Goal: Find specific page/section: Find specific page/section

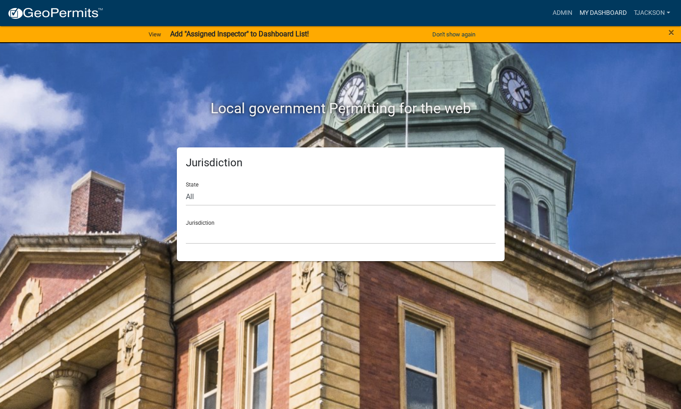
click at [607, 12] on link "My Dashboard" at bounding box center [603, 12] width 54 height 17
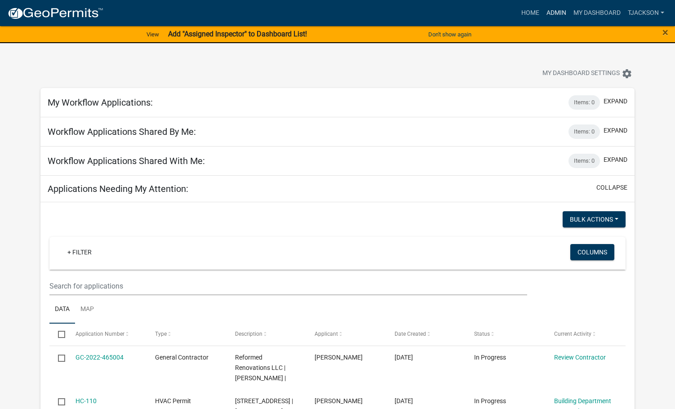
click at [560, 14] on link "Admin" at bounding box center [556, 12] width 27 height 17
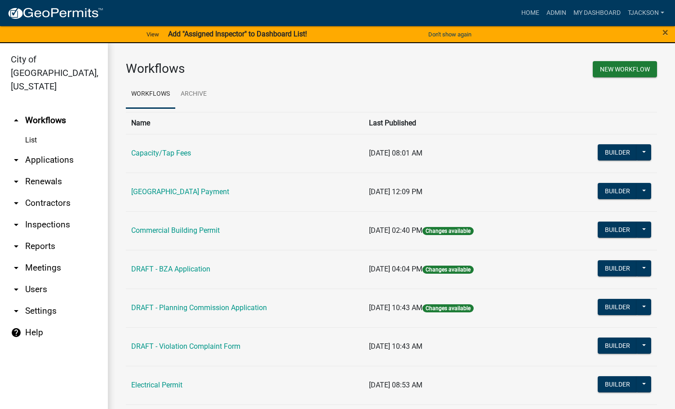
click at [25, 149] on link "arrow_drop_down Applications" at bounding box center [54, 160] width 108 height 22
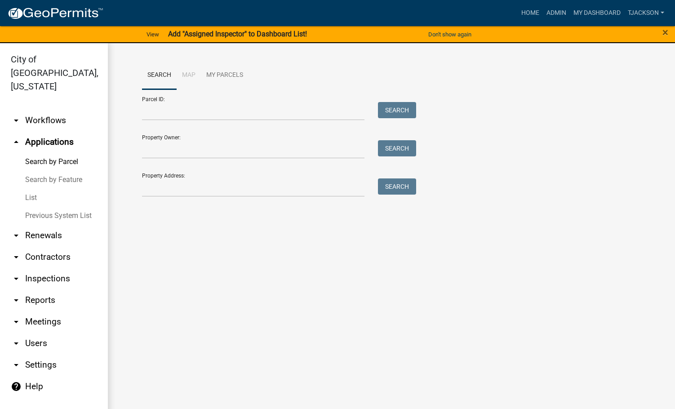
click at [39, 189] on link "List" at bounding box center [54, 198] width 108 height 18
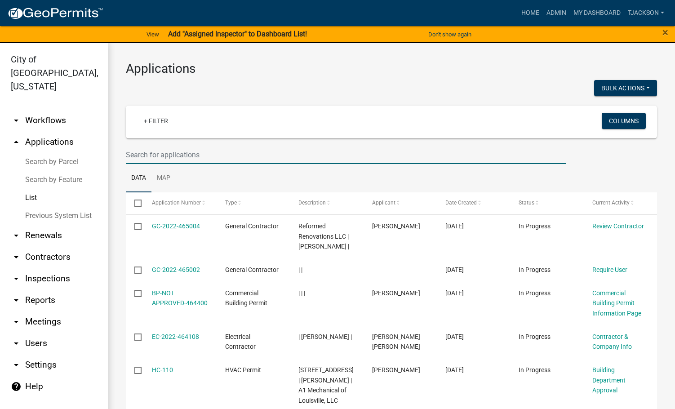
click at [160, 154] on input "text" at bounding box center [346, 155] width 440 height 18
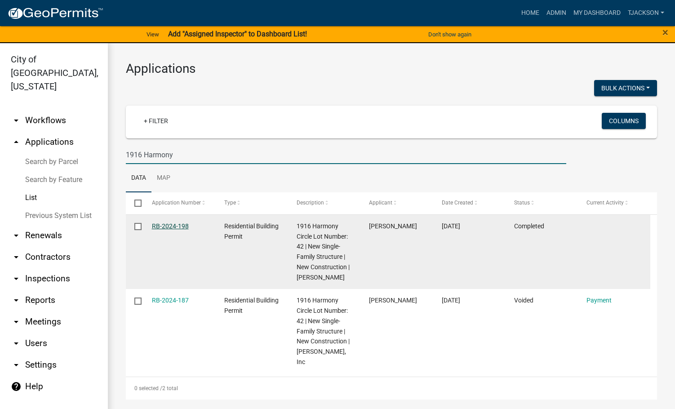
type input "1916 Harmony"
click at [162, 225] on link "RB-2024-198" at bounding box center [170, 225] width 37 height 7
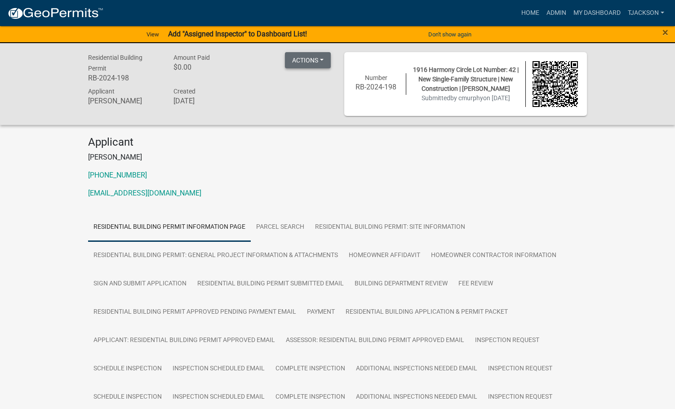
click at [326, 62] on button "Actions" at bounding box center [308, 60] width 46 height 16
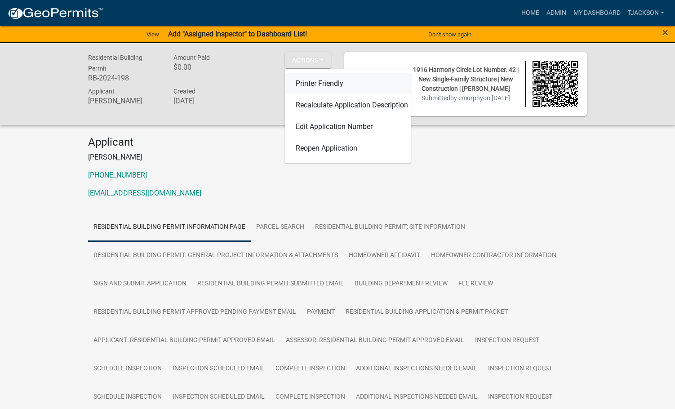
click at [326, 80] on link "Printer Friendly" at bounding box center [348, 84] width 126 height 22
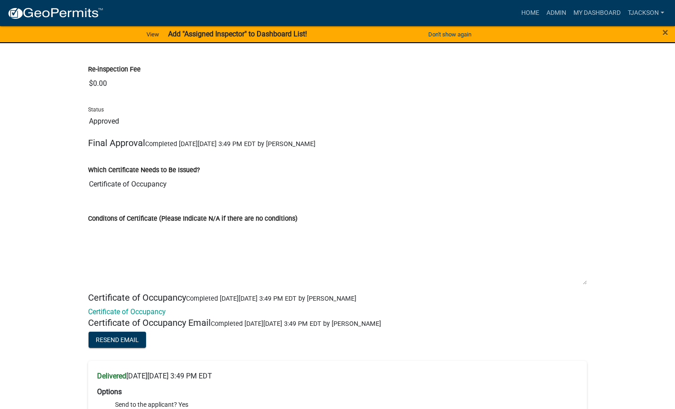
scroll to position [20900, 0]
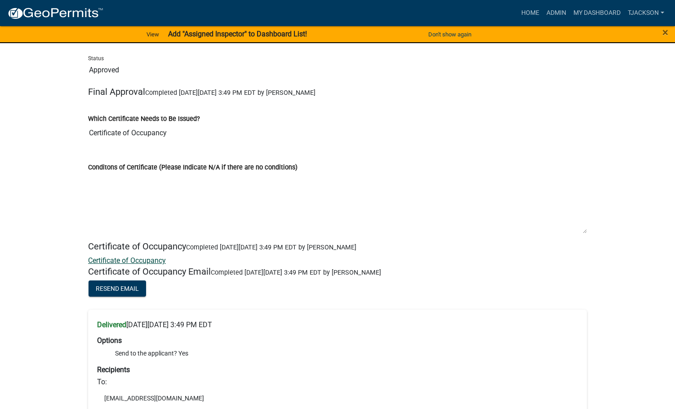
click at [124, 261] on link "Certificate of Occupancy" at bounding box center [127, 260] width 78 height 9
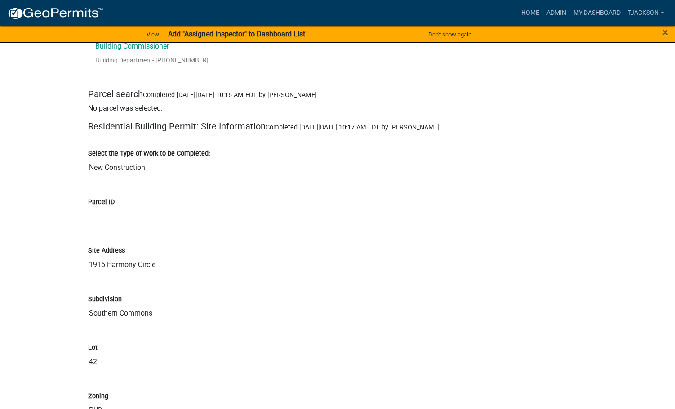
scroll to position [0, 0]
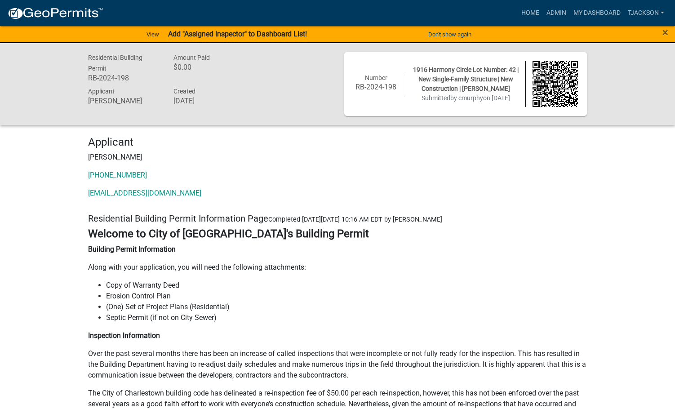
drag, startPoint x: 145, startPoint y: 227, endPoint x: 321, endPoint y: 190, distance: 179.6
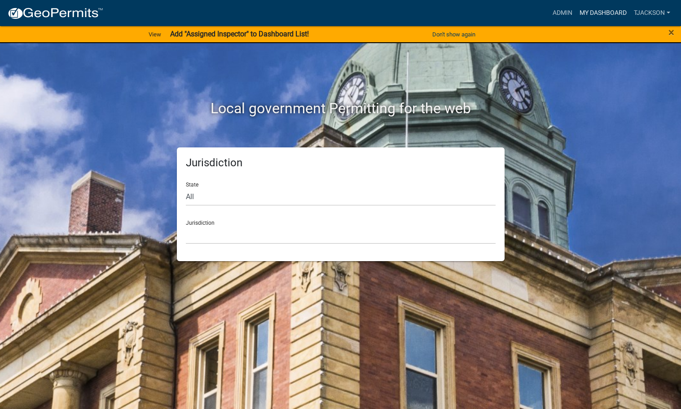
click at [602, 10] on link "My Dashboard" at bounding box center [603, 12] width 54 height 17
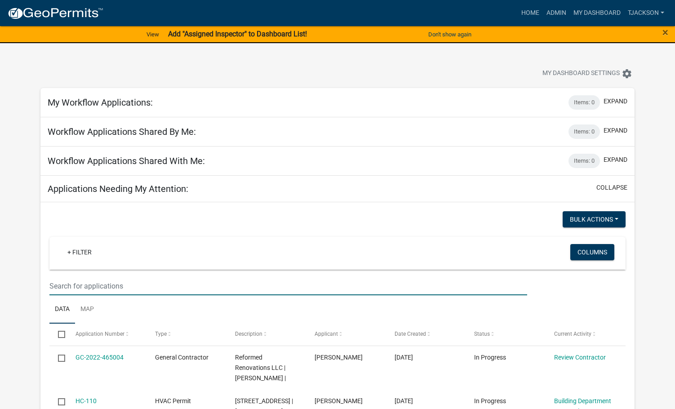
click at [107, 287] on input "text" at bounding box center [287, 286] width 477 height 18
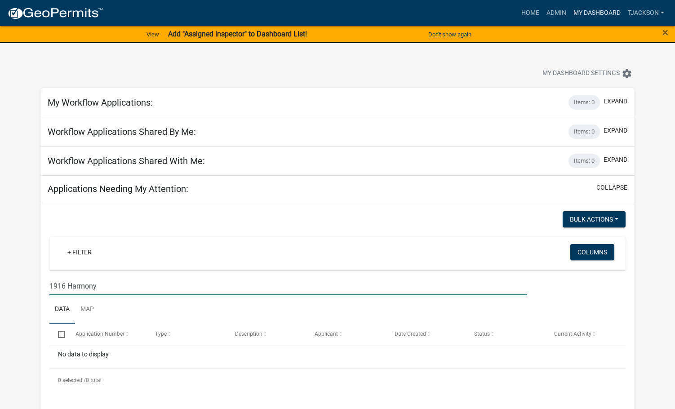
type input "1916 Harmony"
click at [586, 12] on link "My Dashboard" at bounding box center [596, 12] width 54 height 17
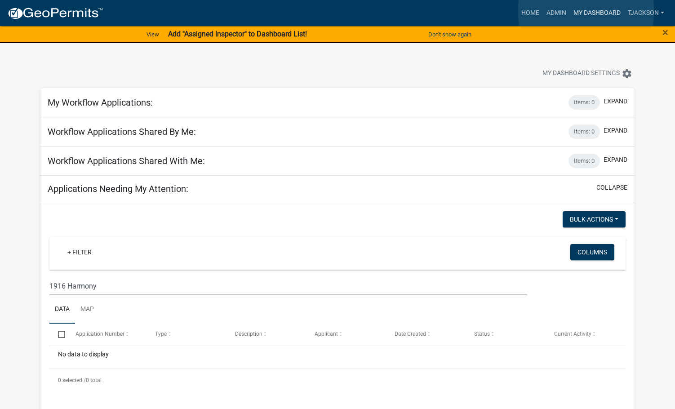
click at [586, 11] on link "My Dashboard" at bounding box center [596, 12] width 54 height 17
click at [555, 11] on link "Admin" at bounding box center [556, 12] width 27 height 17
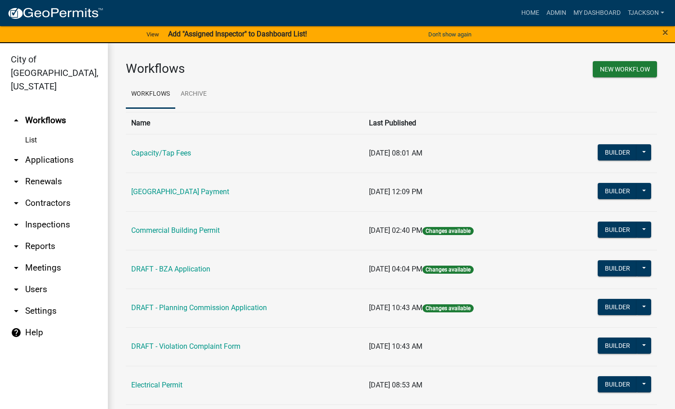
click at [65, 149] on link "arrow_drop_down Applications" at bounding box center [54, 160] width 108 height 22
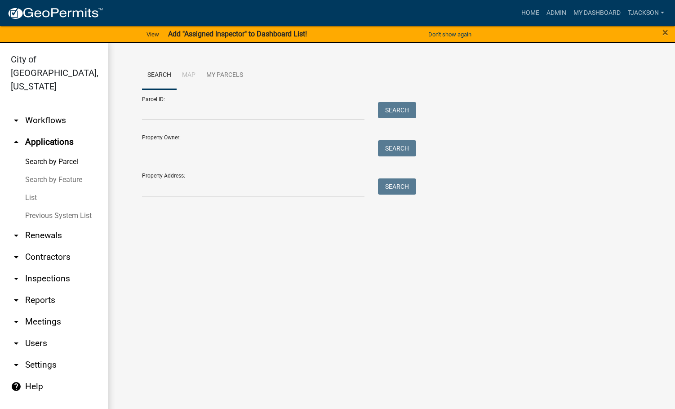
click at [36, 189] on link "List" at bounding box center [54, 198] width 108 height 18
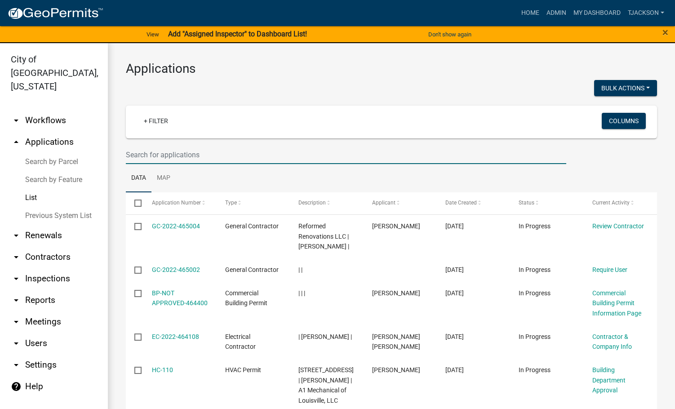
click at [178, 150] on input "text" at bounding box center [346, 155] width 440 height 18
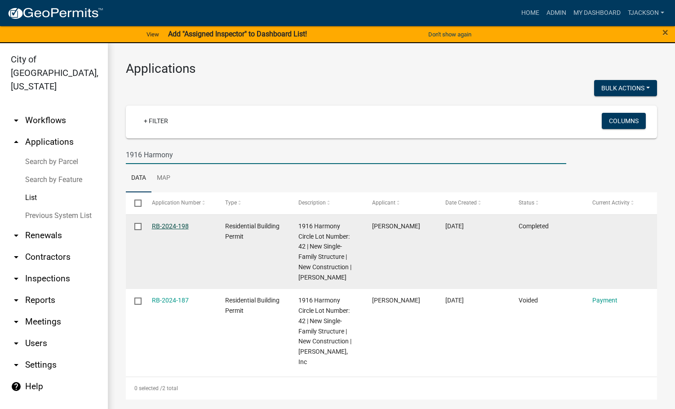
type input "1916 Harmony"
click at [179, 225] on link "RB-2024-198" at bounding box center [170, 225] width 37 height 7
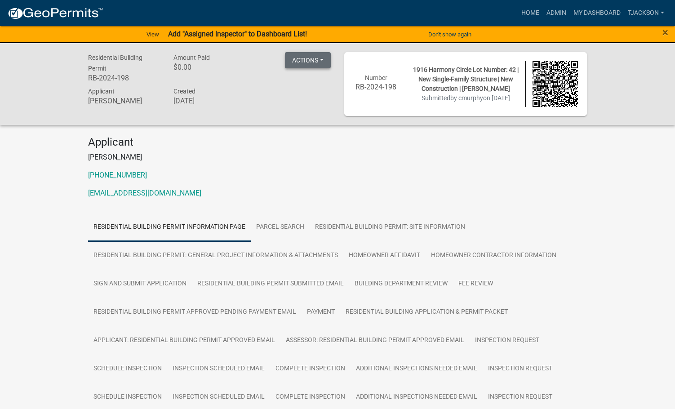
click at [301, 65] on button "Actions" at bounding box center [308, 60] width 46 height 16
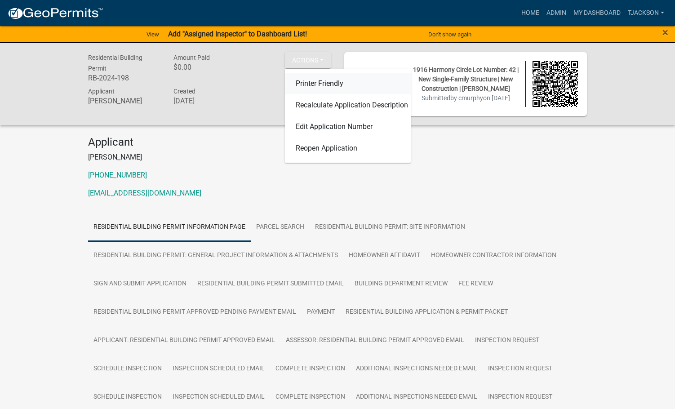
click at [303, 85] on link "Printer Friendly" at bounding box center [348, 84] width 126 height 22
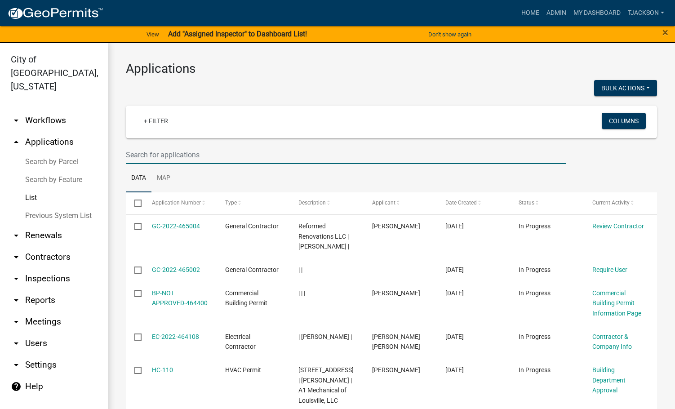
click at [167, 151] on input "text" at bounding box center [346, 155] width 440 height 18
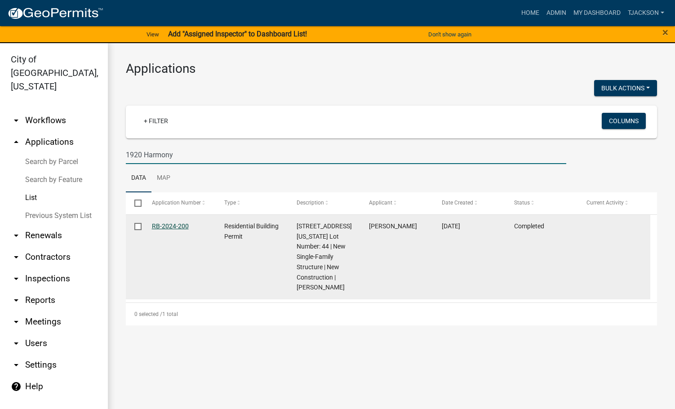
type input "1920 Harmony"
click at [168, 224] on link "RB-2024-200" at bounding box center [170, 225] width 37 height 7
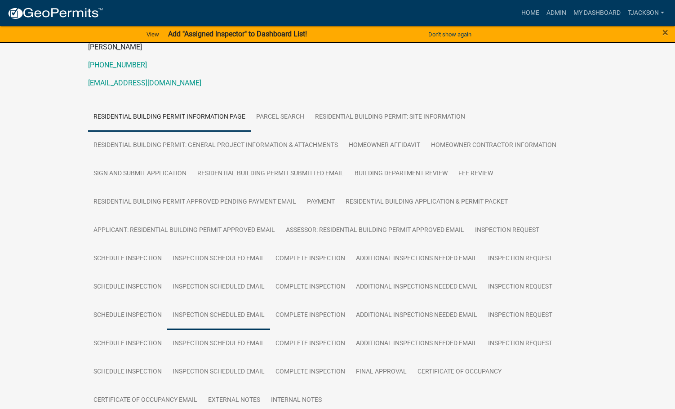
scroll to position [225, 0]
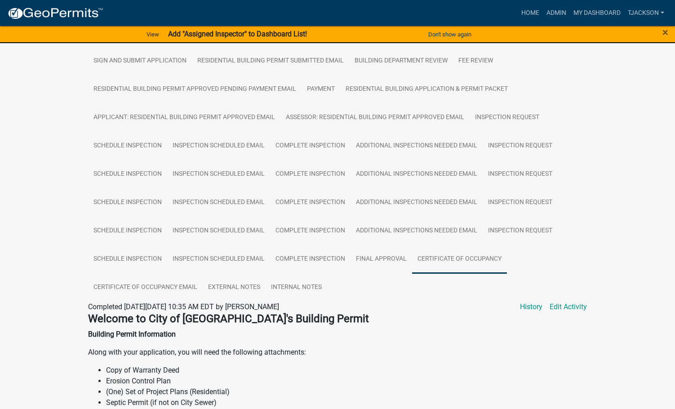
click at [463, 258] on link "Certificate of Occupancy" at bounding box center [459, 259] width 95 height 29
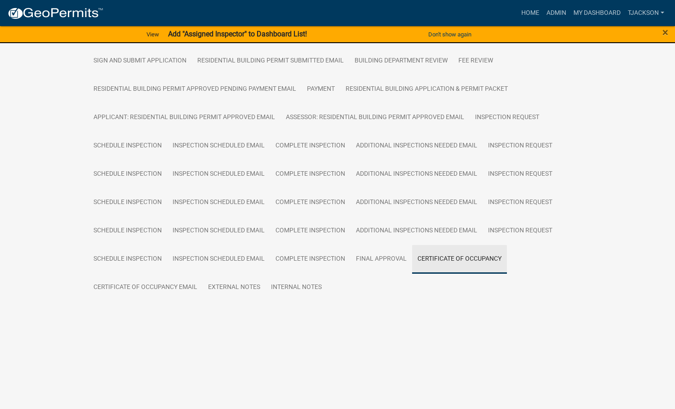
scroll to position [176, 0]
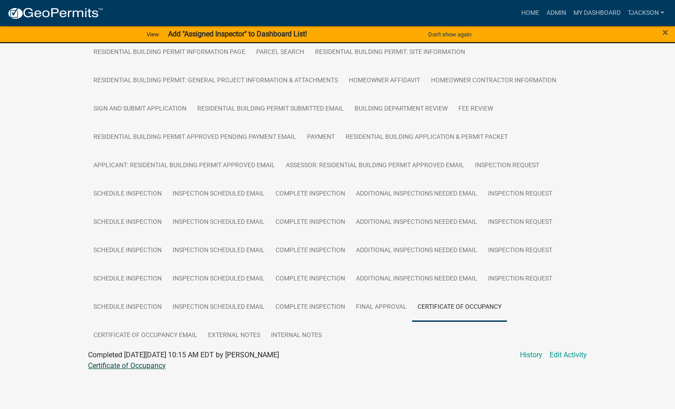
click at [135, 363] on link "Certificate of Occupancy" at bounding box center [127, 365] width 78 height 9
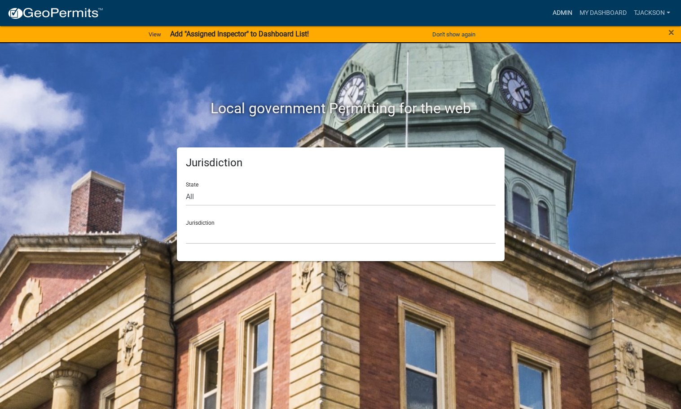
click at [561, 9] on link "Admin" at bounding box center [562, 12] width 27 height 17
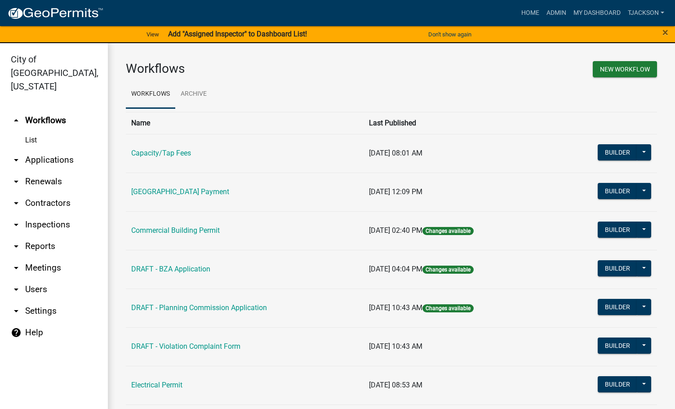
click at [42, 149] on link "arrow_drop_down Applications" at bounding box center [54, 160] width 108 height 22
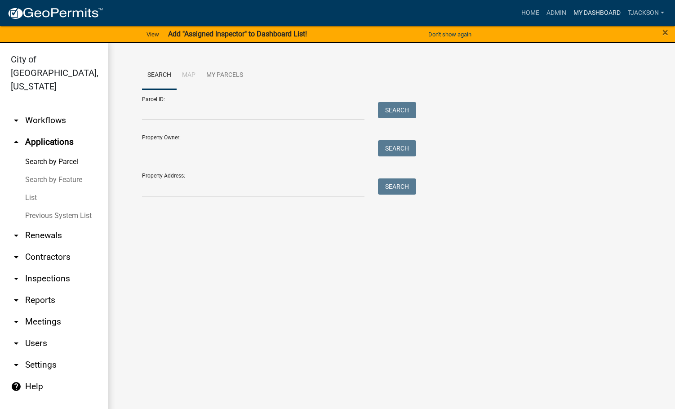
click at [598, 12] on link "My Dashboard" at bounding box center [596, 12] width 54 height 17
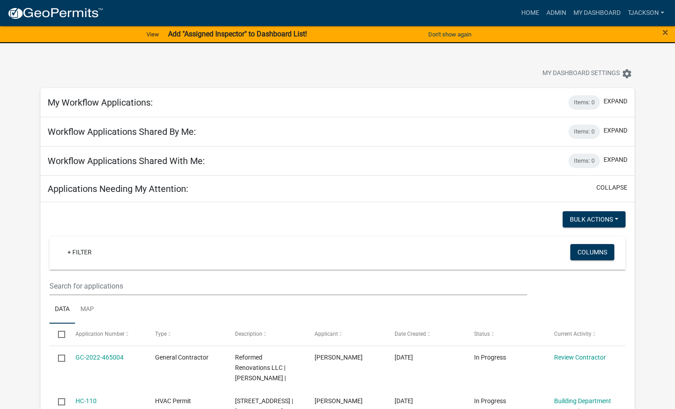
click at [559, 11] on link "Admin" at bounding box center [556, 12] width 27 height 17
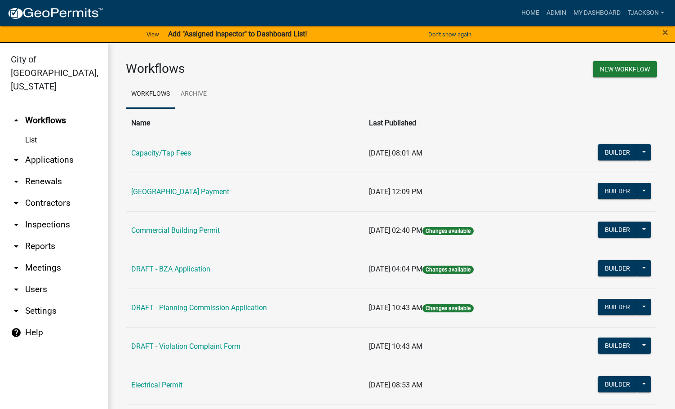
click at [55, 149] on link "arrow_drop_down Applications" at bounding box center [54, 160] width 108 height 22
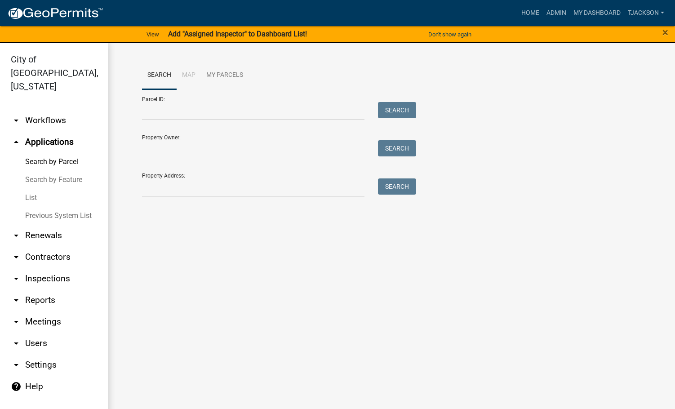
click at [44, 189] on link "List" at bounding box center [54, 198] width 108 height 18
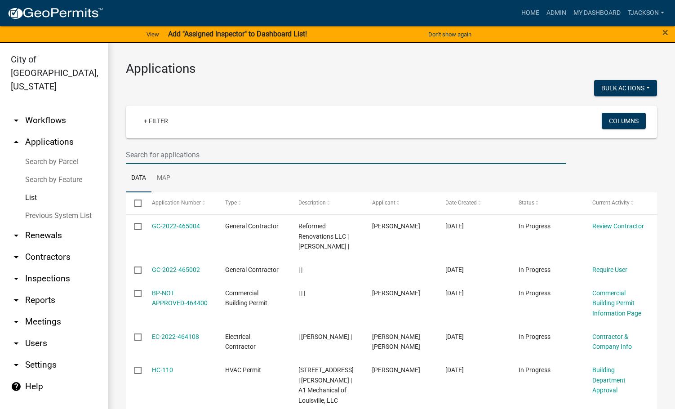
drag, startPoint x: 165, startPoint y: 158, endPoint x: 465, endPoint y: 212, distance: 305.0
click at [166, 158] on input "text" at bounding box center [346, 155] width 440 height 18
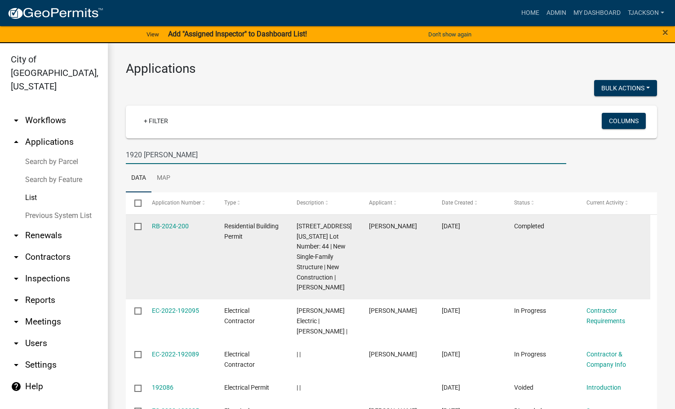
type input "1920 Harmony"
click at [169, 225] on link "RB-2024-200" at bounding box center [170, 225] width 37 height 7
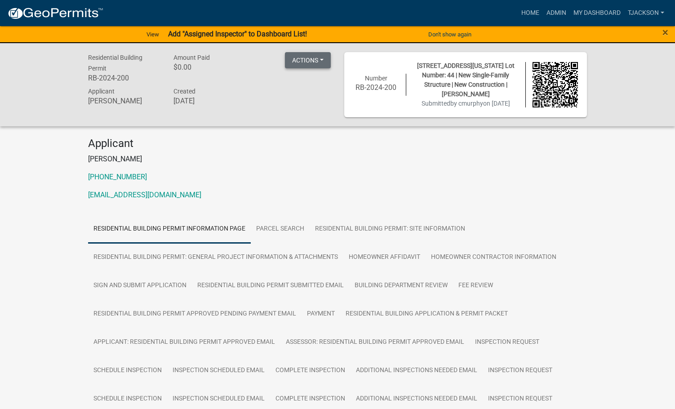
click at [324, 58] on button "Actions" at bounding box center [308, 60] width 46 height 16
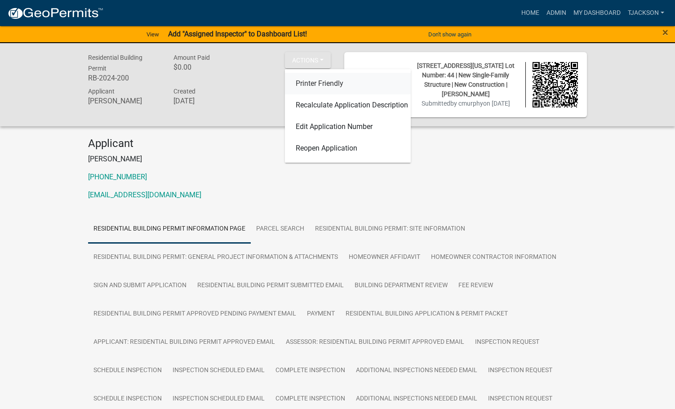
click at [319, 81] on link "Printer Friendly" at bounding box center [348, 84] width 126 height 22
